Goal: Information Seeking & Learning: Understand process/instructions

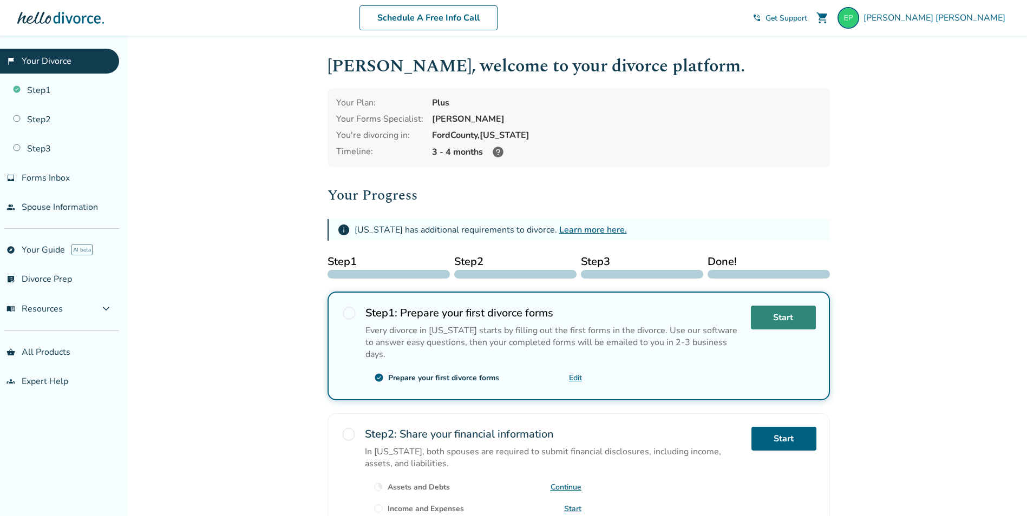
click at [793, 323] on link "Start" at bounding box center [783, 318] width 65 height 24
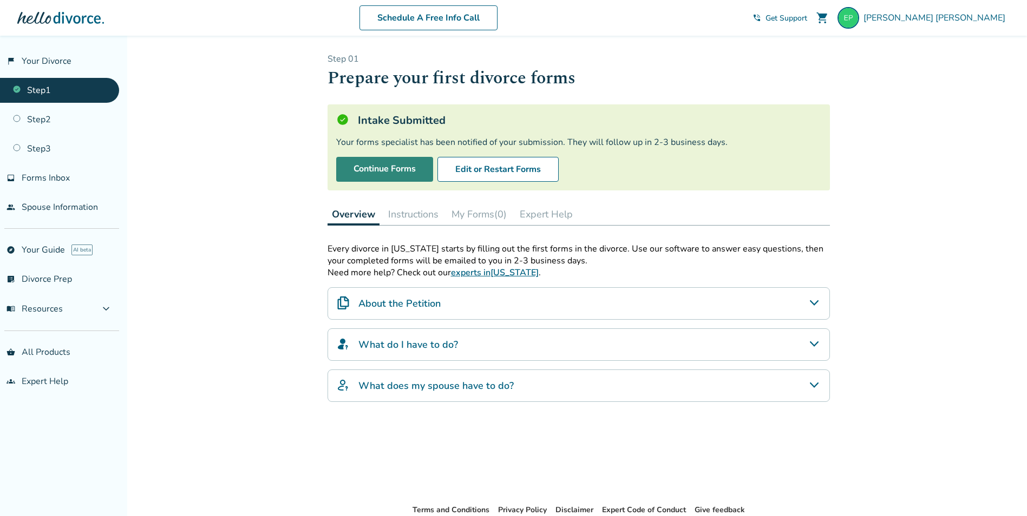
click at [391, 175] on link "Continue Forms" at bounding box center [384, 169] width 97 height 25
click at [78, 306] on button "menu_book Resources expand_more" at bounding box center [59, 309] width 119 height 26
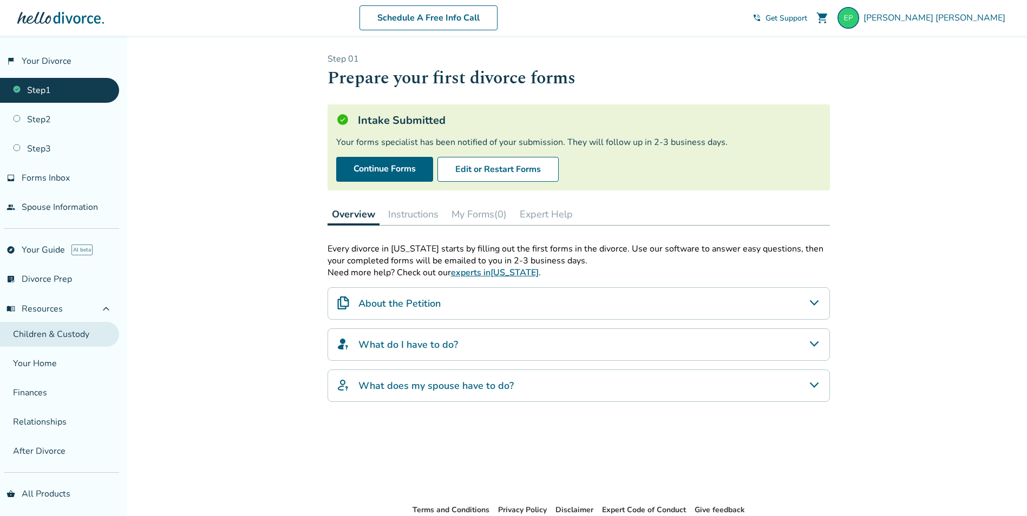
click at [83, 333] on link "Children & Custody" at bounding box center [59, 334] width 119 height 25
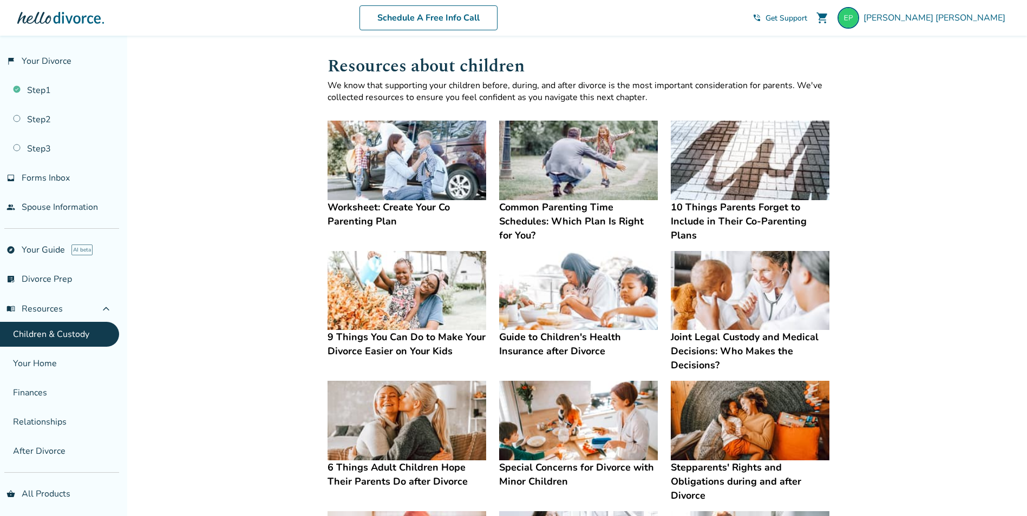
click at [396, 158] on img at bounding box center [406, 161] width 159 height 80
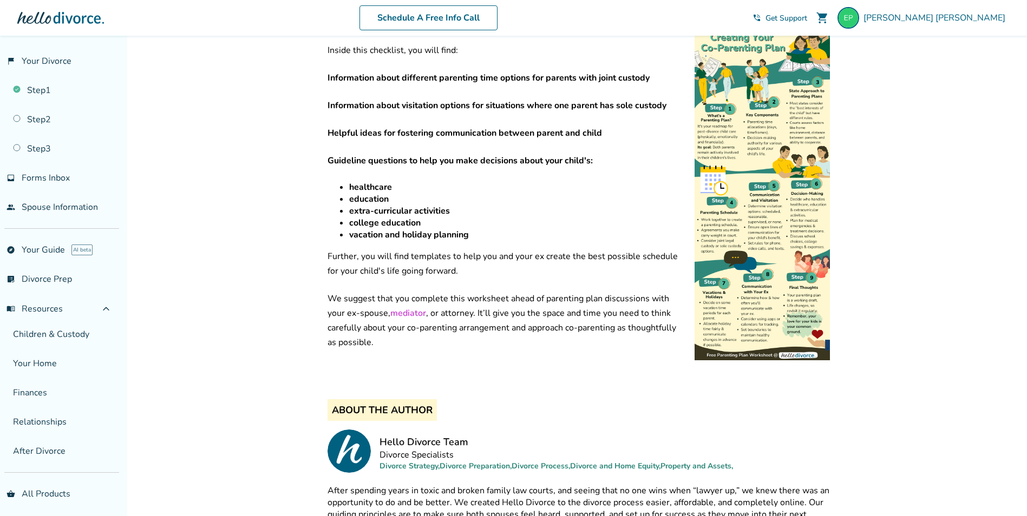
scroll to position [228, 0]
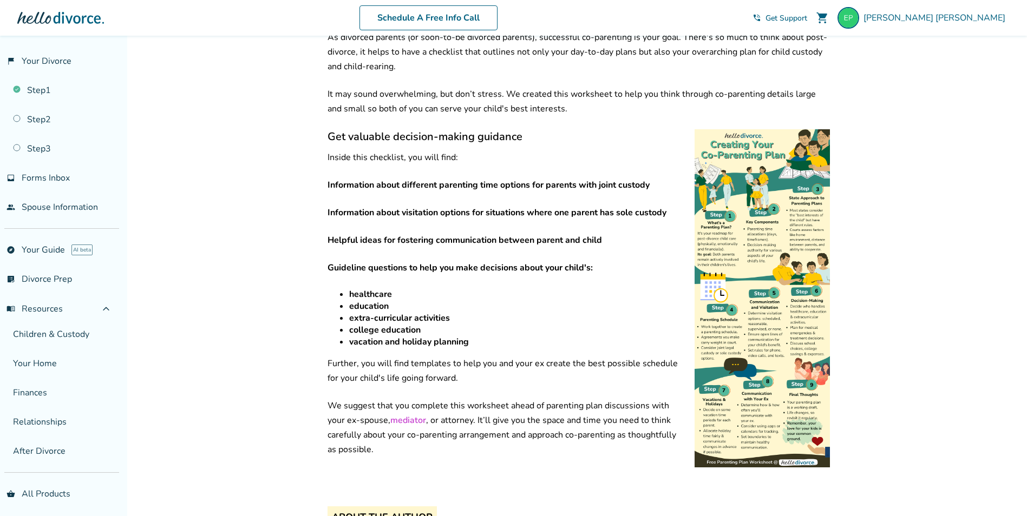
click at [815, 172] on img at bounding box center [761, 298] width 135 height 338
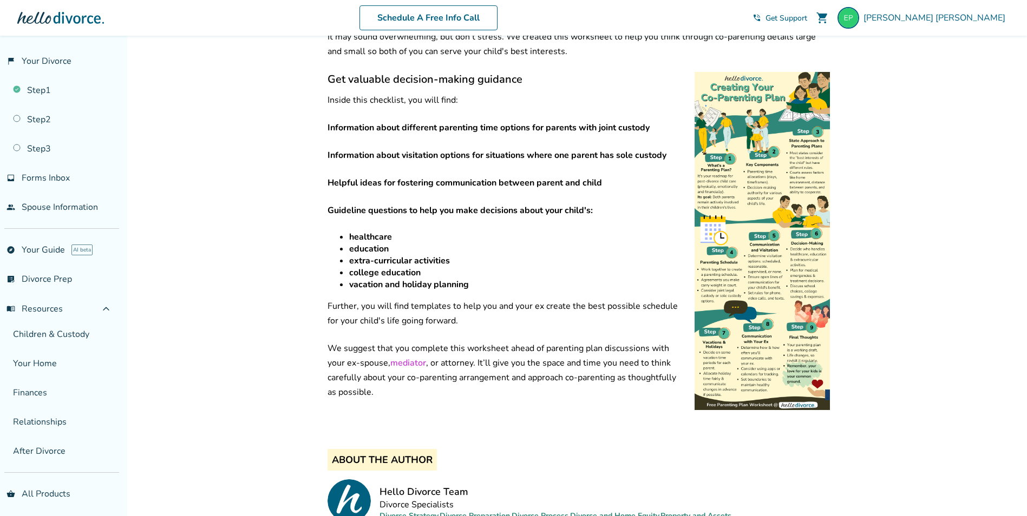
scroll to position [283, 0]
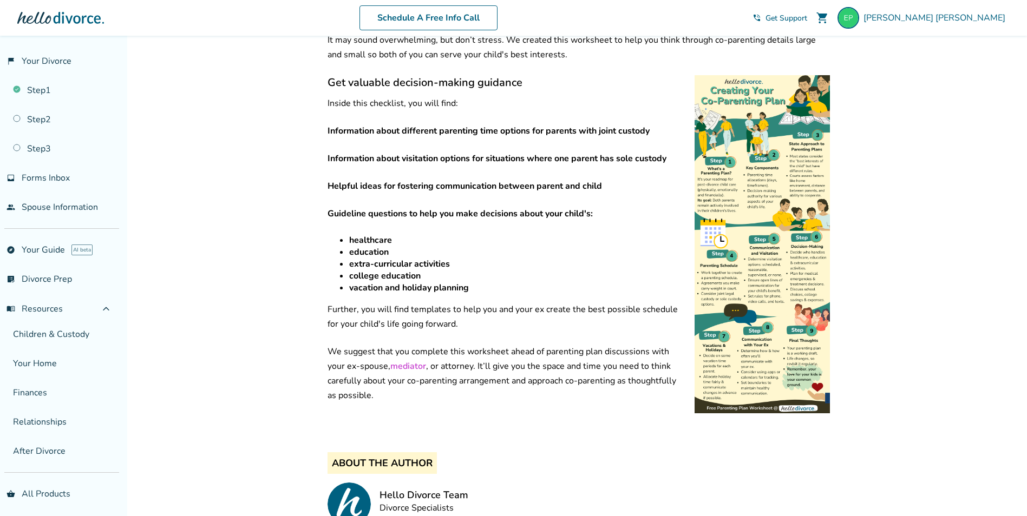
click at [740, 175] on img at bounding box center [761, 244] width 135 height 338
click at [770, 199] on img at bounding box center [761, 244] width 135 height 338
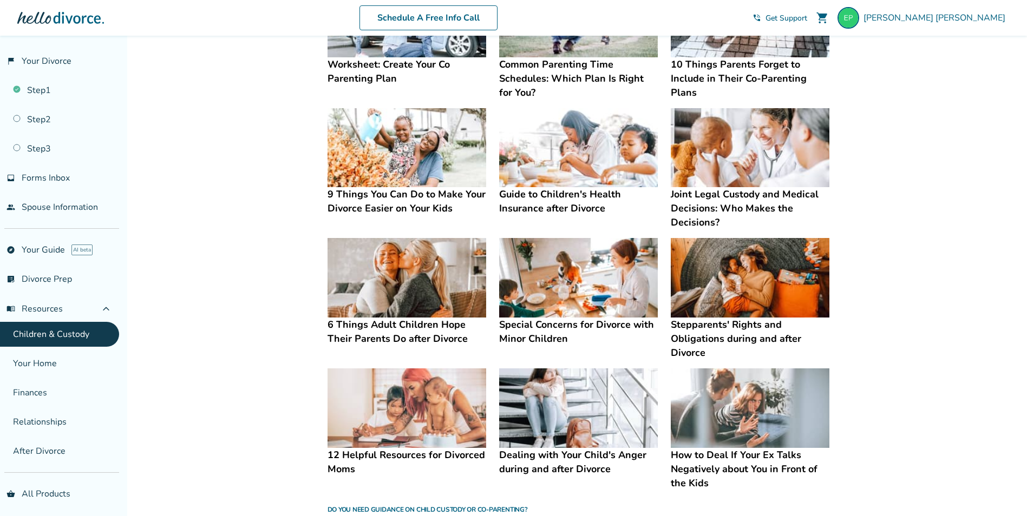
scroll to position [162, 0]
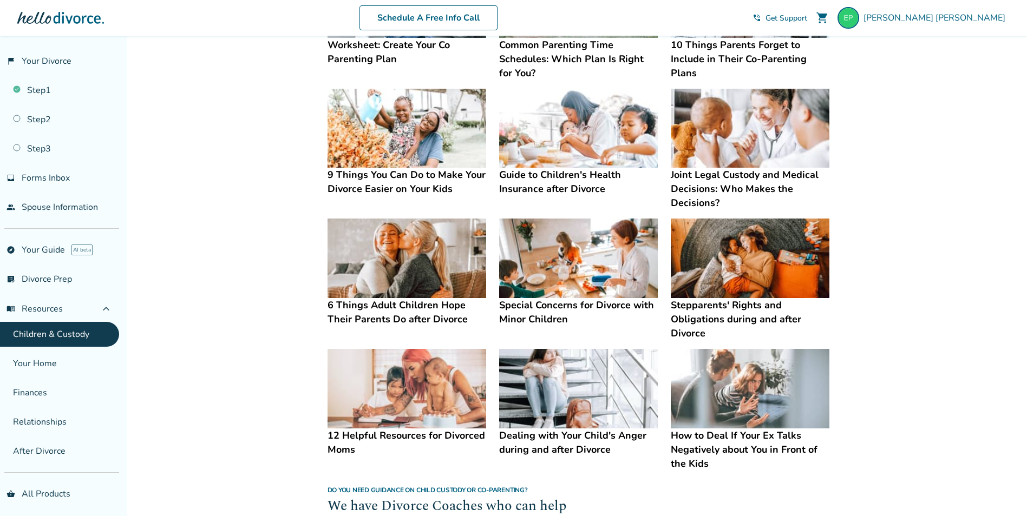
click at [767, 400] on img at bounding box center [750, 389] width 159 height 80
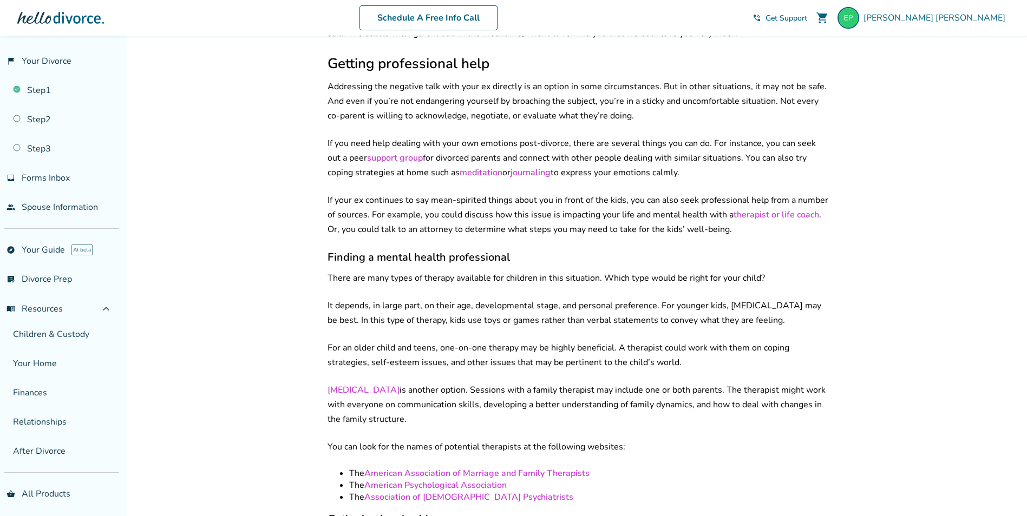
scroll to position [2003, 0]
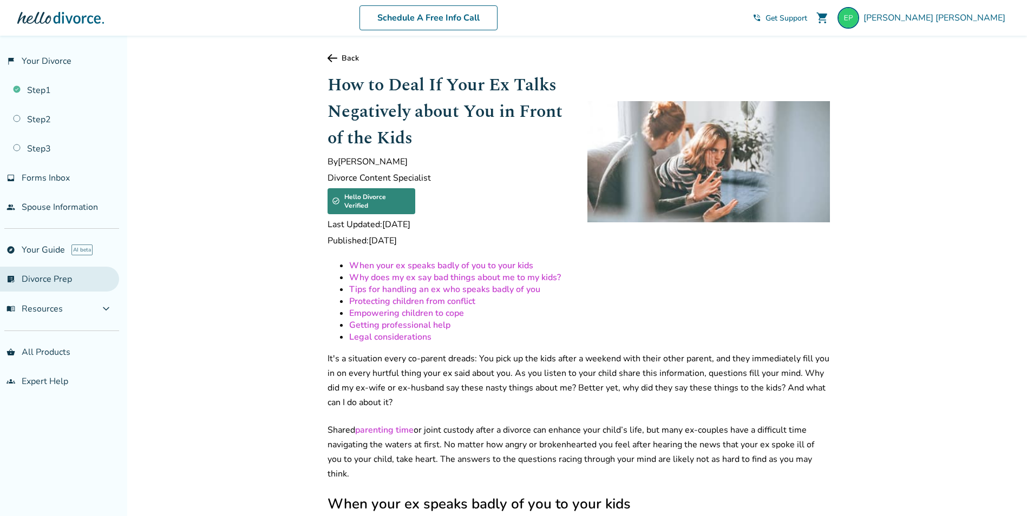
click at [44, 275] on link "list_alt_check Divorce Prep" at bounding box center [59, 279] width 119 height 25
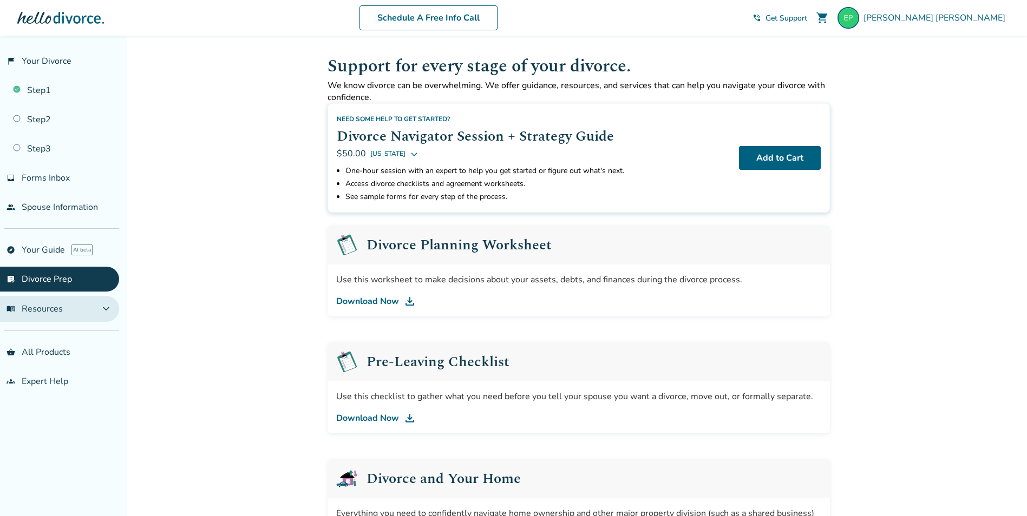
click at [58, 321] on button "menu_book Resources expand_more" at bounding box center [59, 309] width 119 height 26
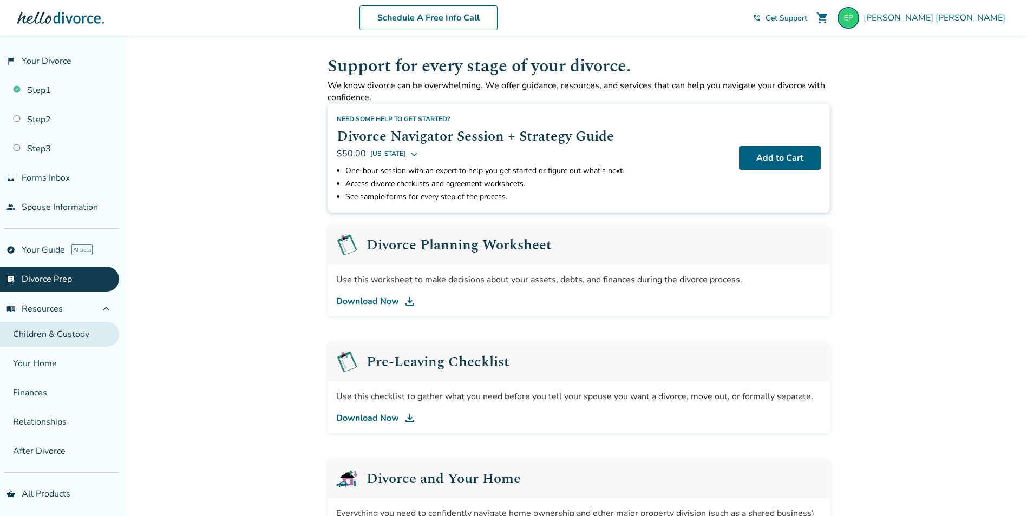
click at [63, 344] on link "Children & Custody" at bounding box center [59, 334] width 119 height 25
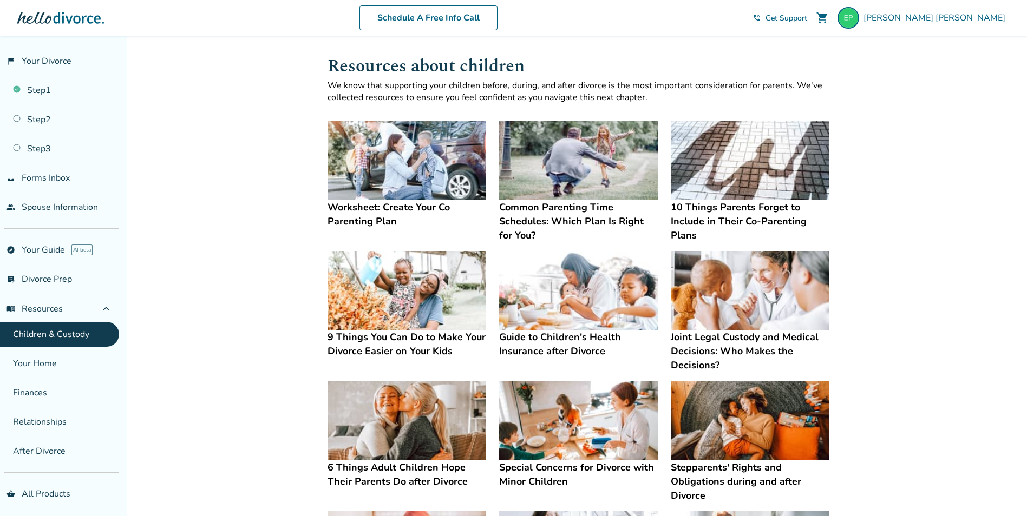
click at [751, 169] on img at bounding box center [750, 161] width 159 height 80
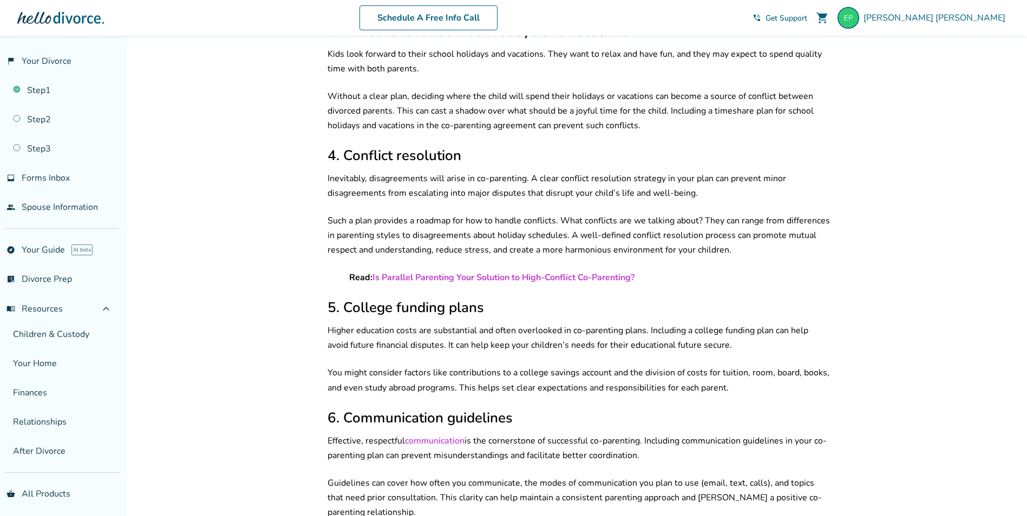
scroll to position [649, 0]
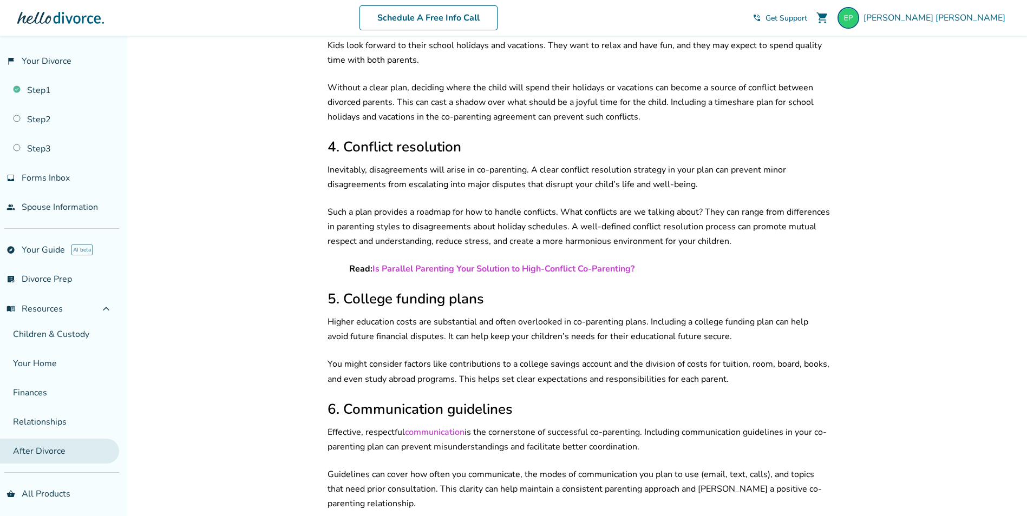
click at [30, 443] on link "After Divorce" at bounding box center [59, 451] width 119 height 25
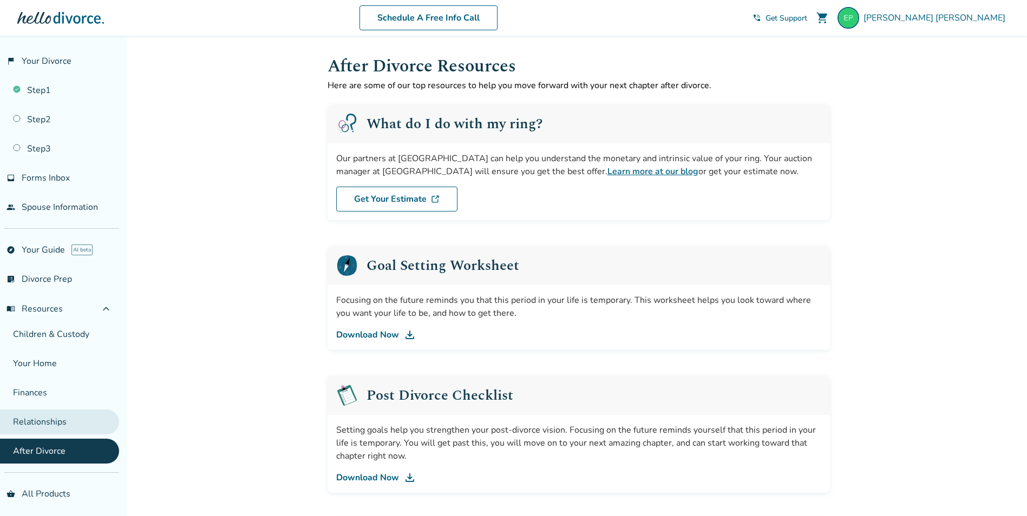
click at [51, 413] on link "Relationships" at bounding box center [59, 422] width 119 height 25
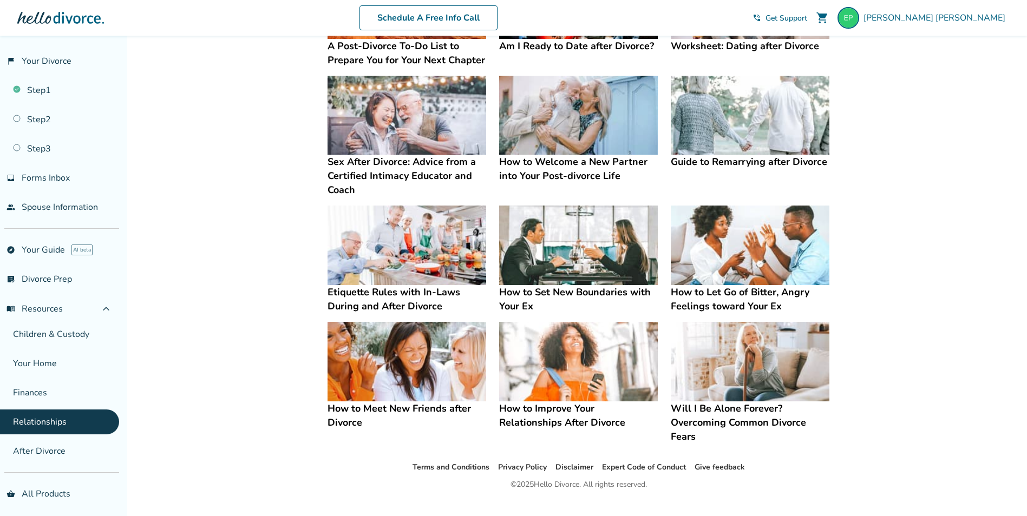
scroll to position [162, 0]
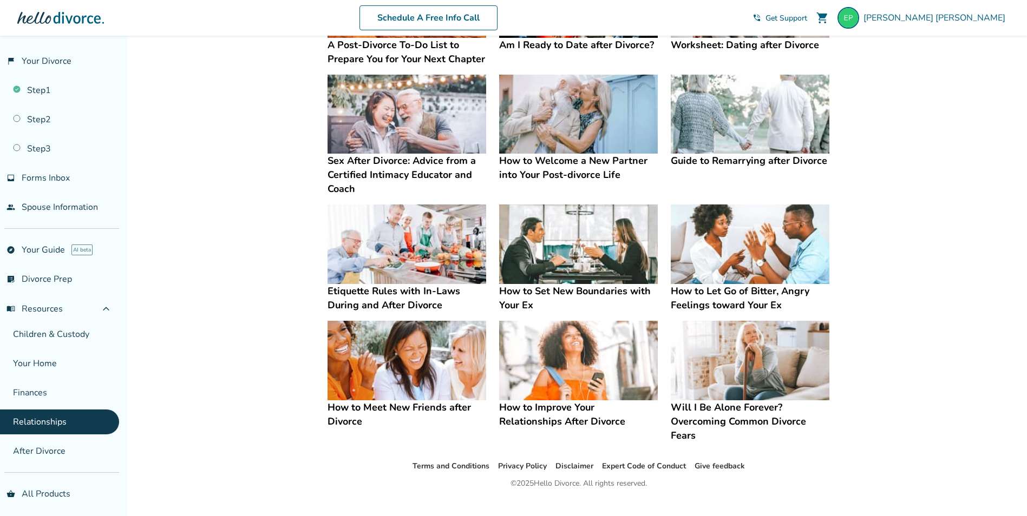
click at [766, 255] on img at bounding box center [750, 245] width 159 height 80
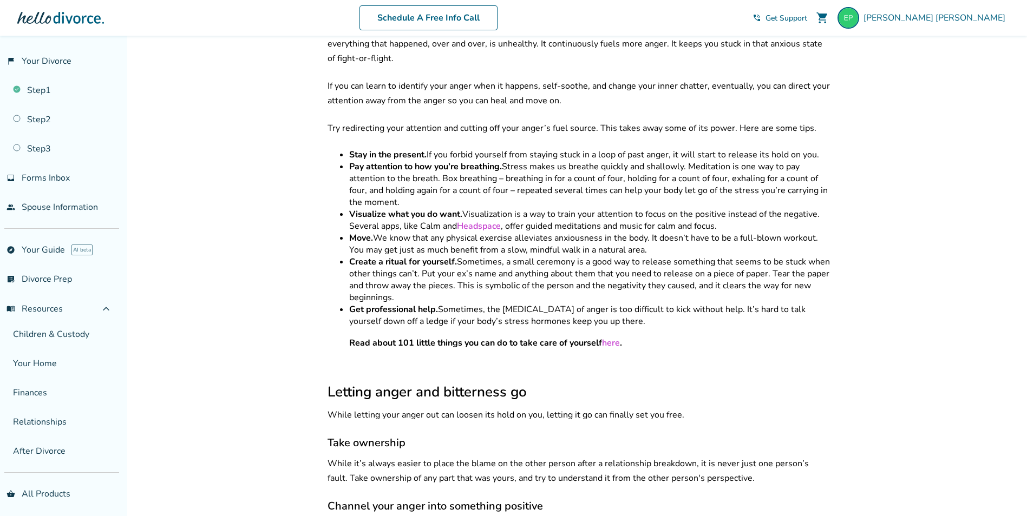
scroll to position [649, 0]
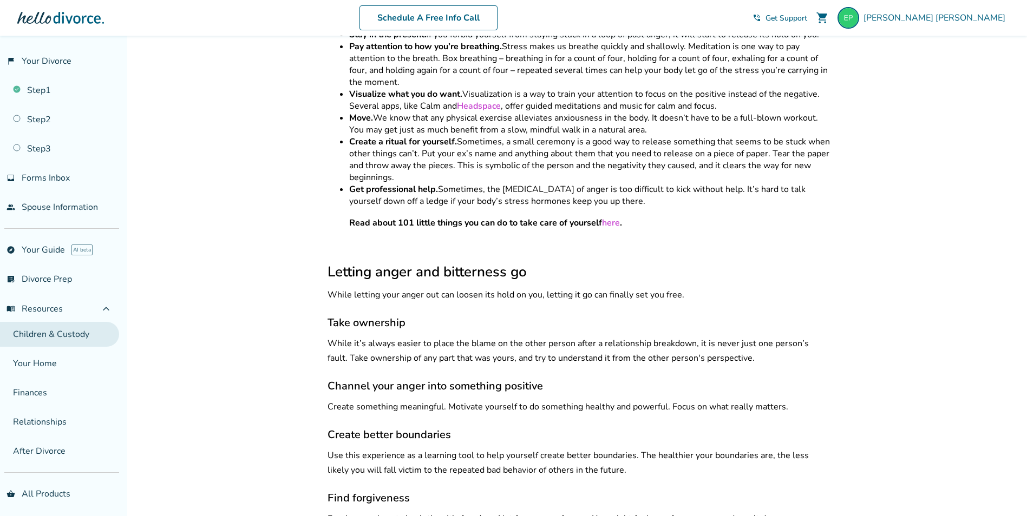
click at [62, 334] on link "Children & Custody" at bounding box center [59, 334] width 119 height 25
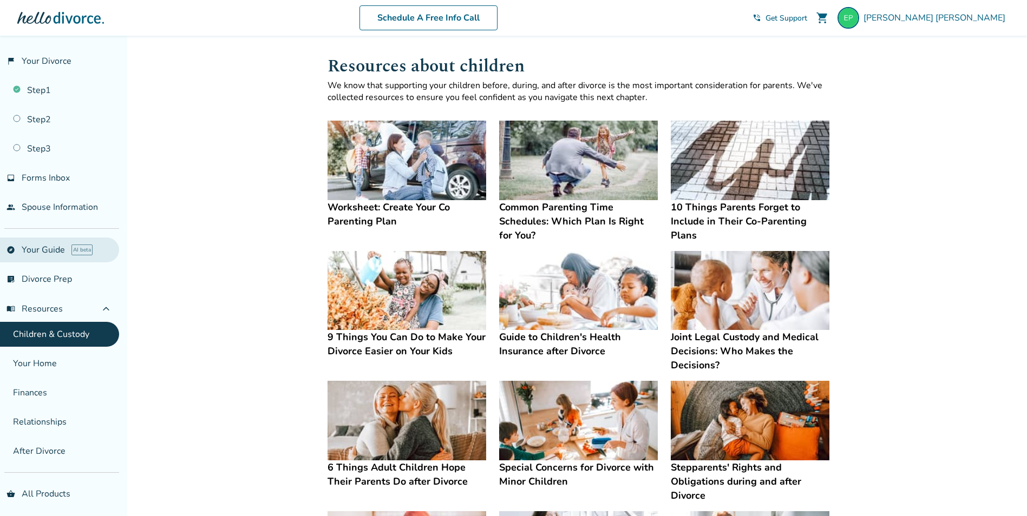
click at [44, 253] on link "explore Your Guide AI beta" at bounding box center [59, 250] width 119 height 25
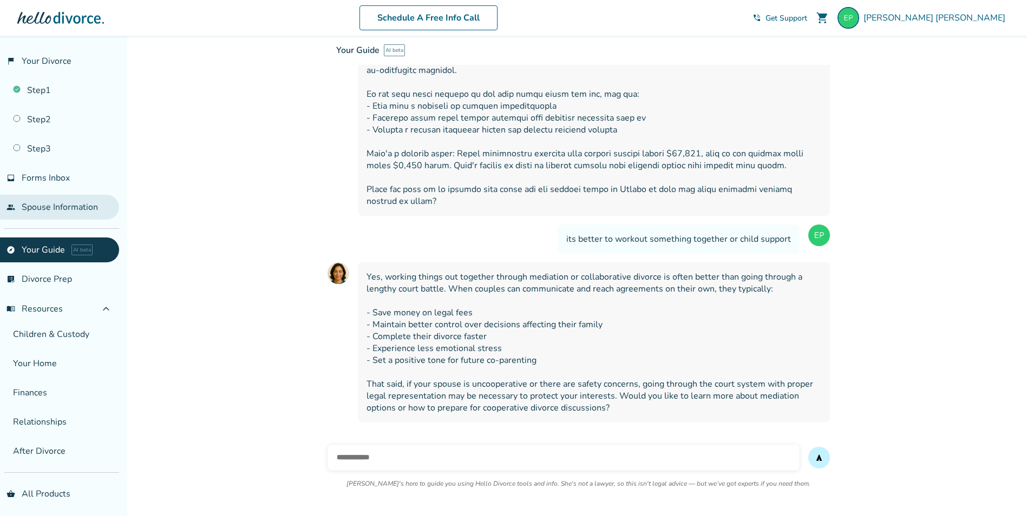
click at [74, 212] on link "people Spouse Information" at bounding box center [59, 207] width 119 height 25
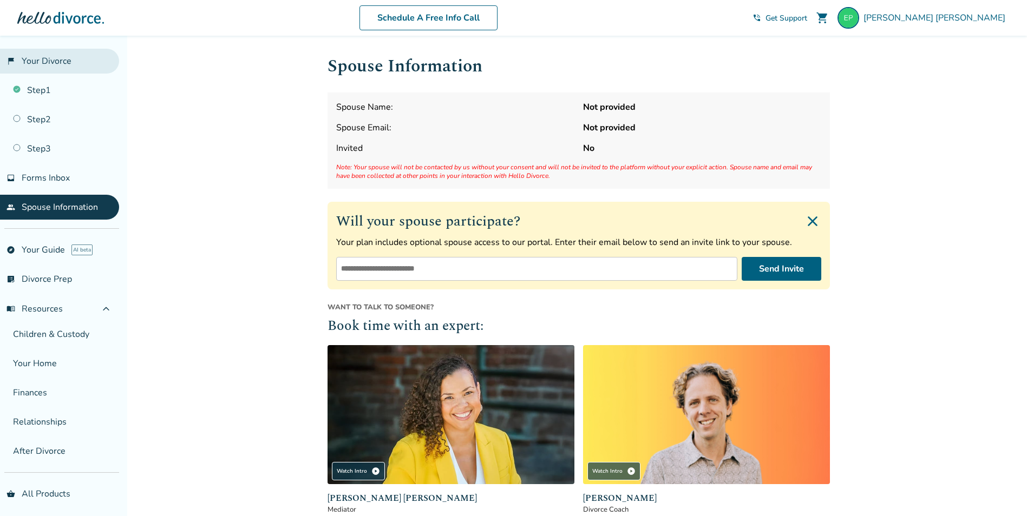
click at [40, 63] on link "flag_2 Your Divorce" at bounding box center [59, 61] width 119 height 25
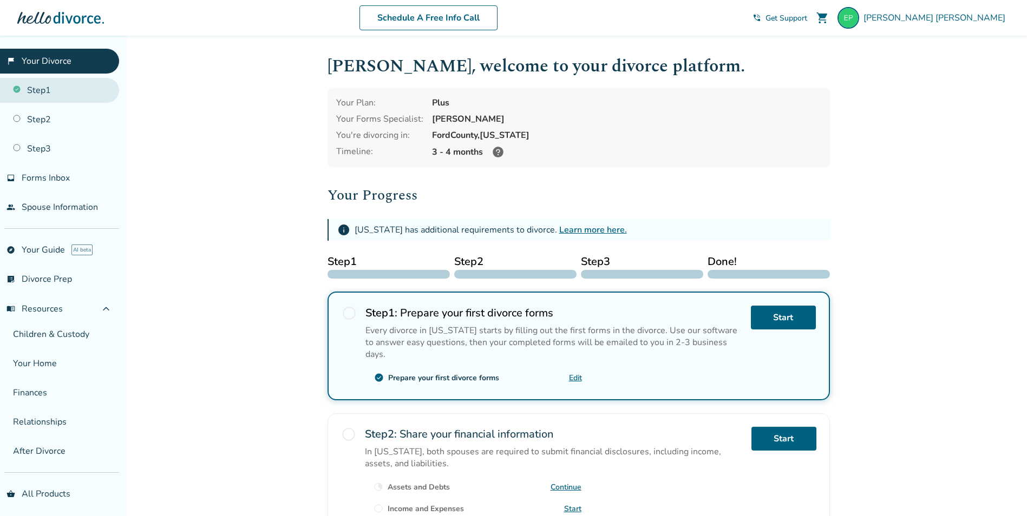
click at [45, 99] on link "Step 1" at bounding box center [59, 90] width 119 height 25
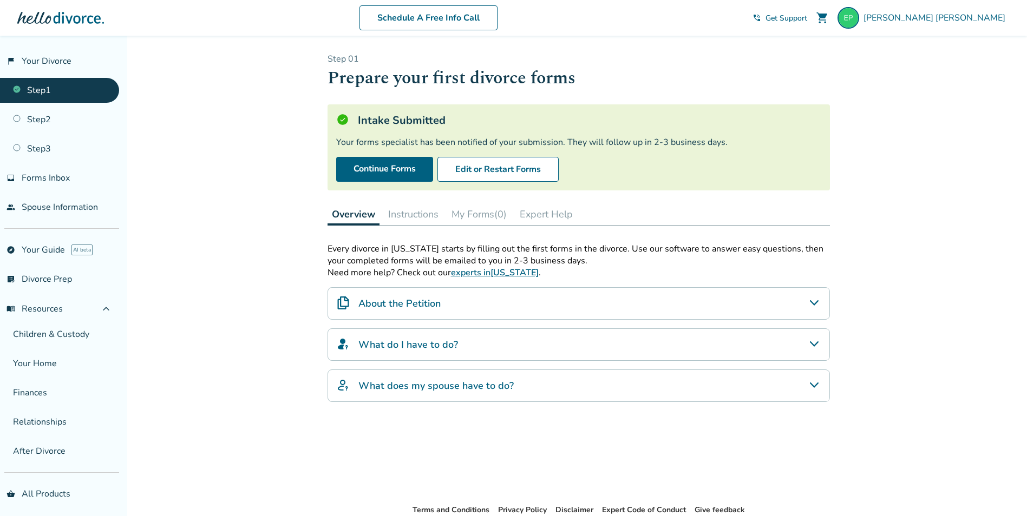
click at [478, 311] on div "About the Petition" at bounding box center [578, 303] width 502 height 32
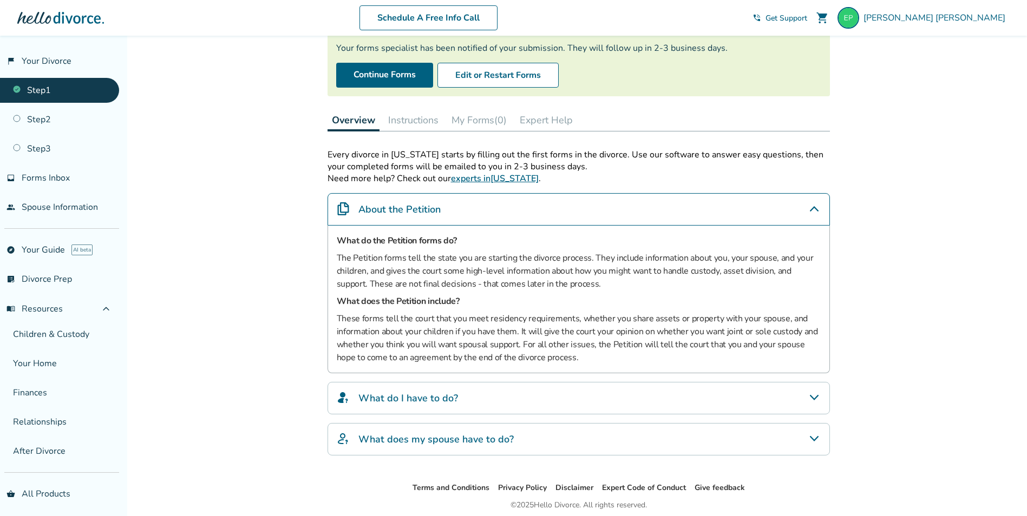
scroll to position [135, 0]
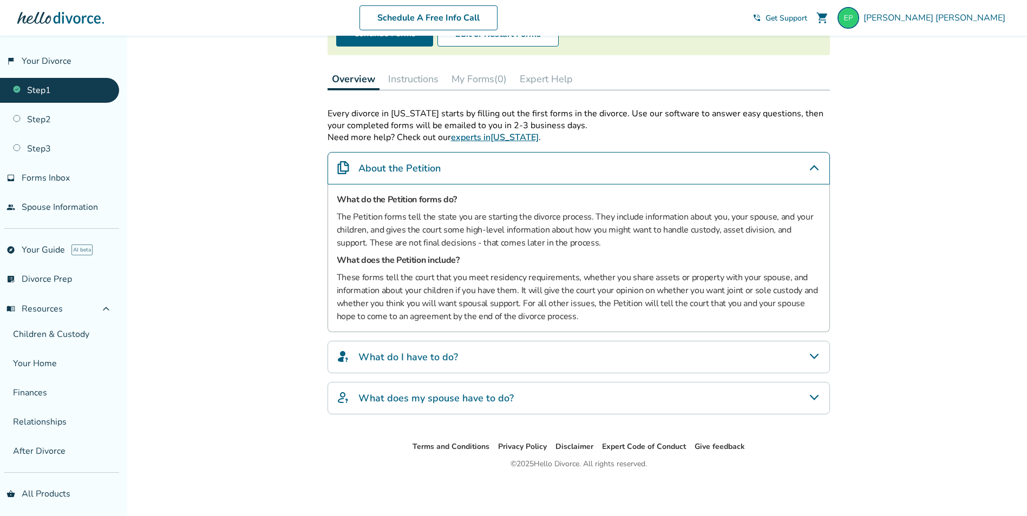
click at [477, 361] on div "What do I have to do?" at bounding box center [578, 357] width 502 height 32
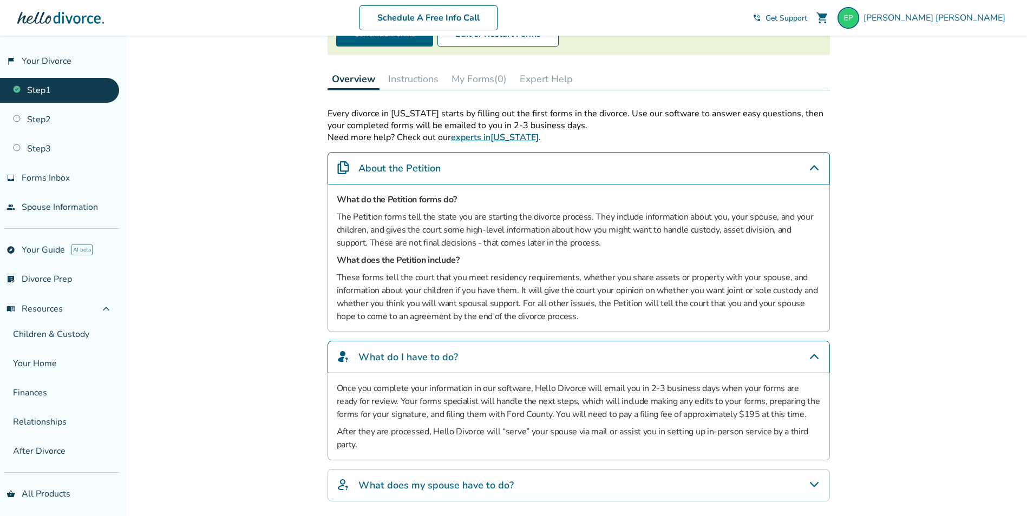
scroll to position [222, 0]
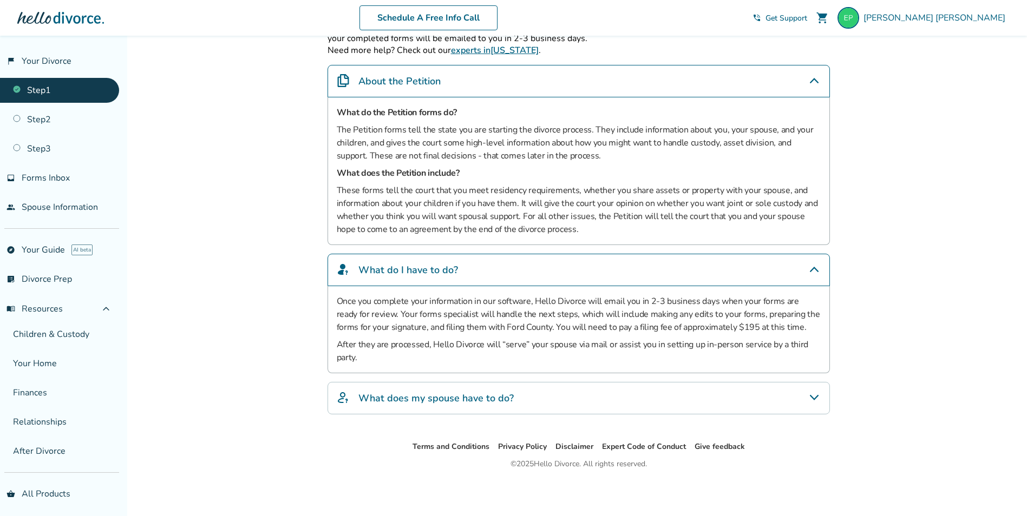
click at [470, 388] on div "What does my spouse have to do?" at bounding box center [578, 398] width 502 height 32
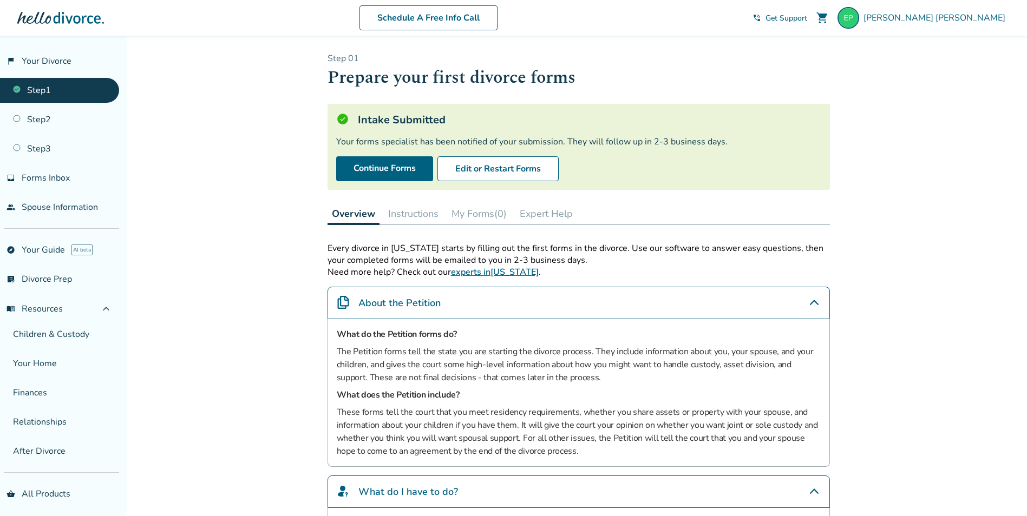
scroll to position [0, 0]
click at [987, 9] on div "Eric Perez" at bounding box center [923, 18] width 172 height 22
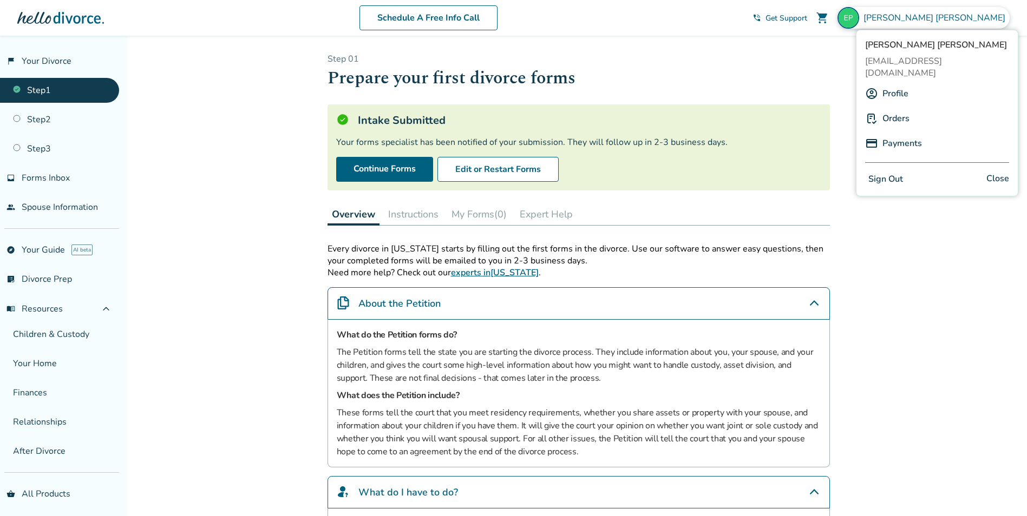
click at [892, 172] on button "Sign Out" at bounding box center [885, 180] width 41 height 16
